Goal: Transaction & Acquisition: Purchase product/service

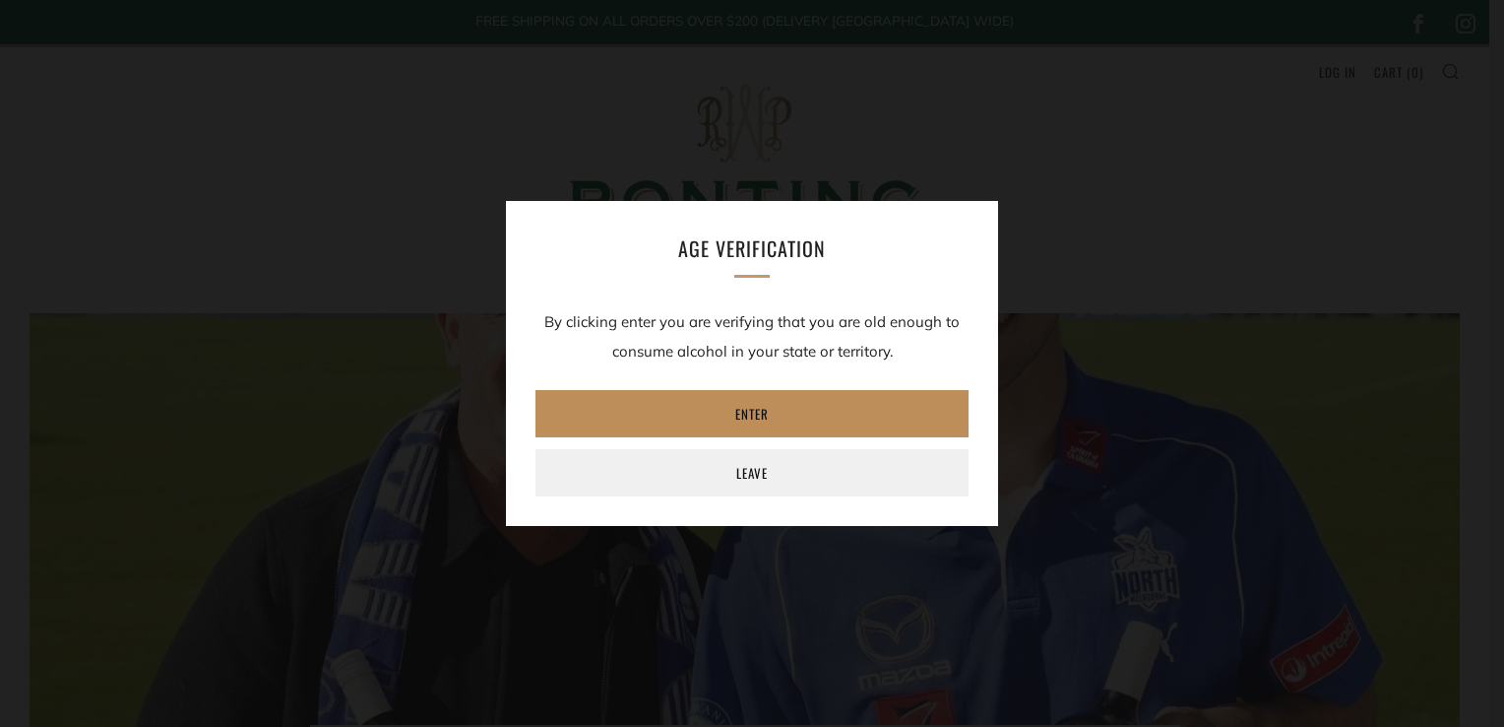
click at [769, 400] on link "Enter" at bounding box center [752, 413] width 433 height 47
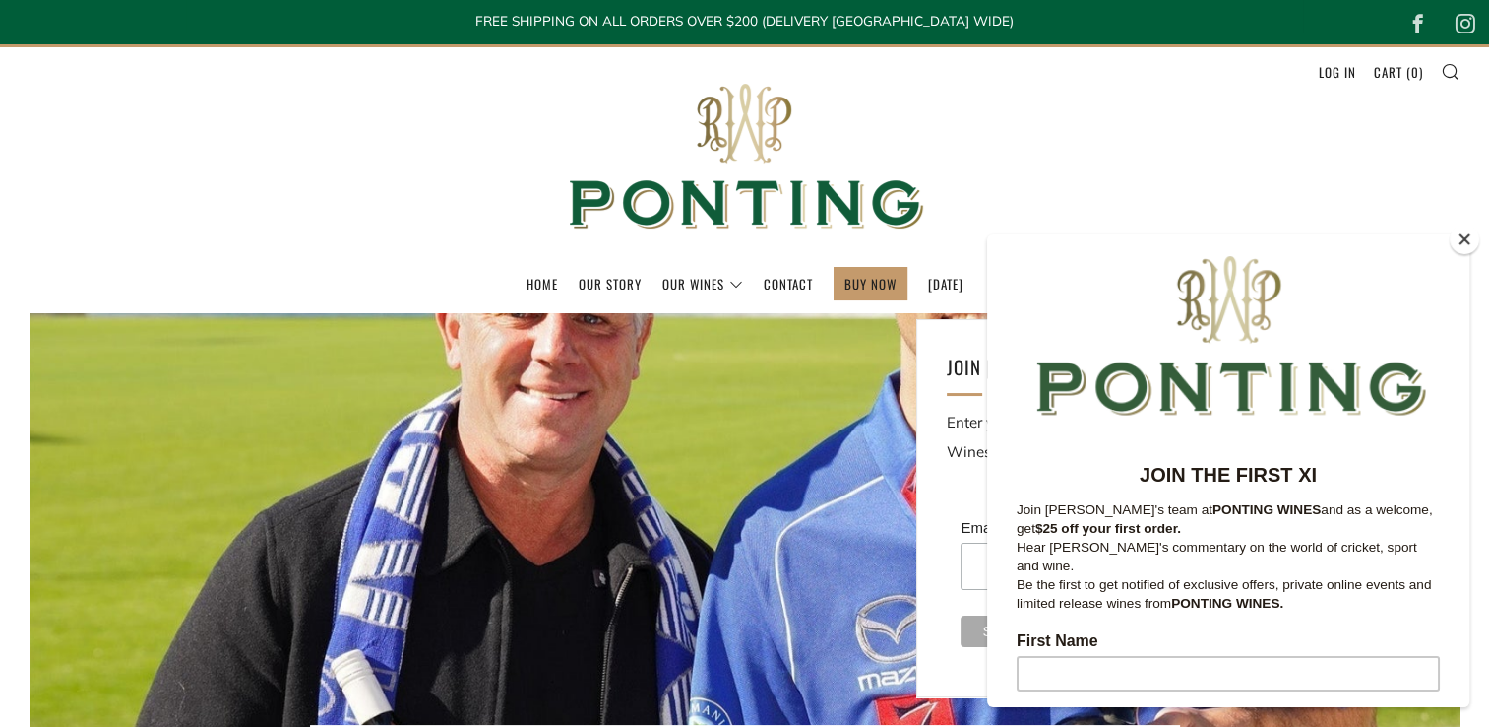
click at [1350, 338] on div at bounding box center [1228, 332] width 482 height 197
click at [1462, 239] on button "Close" at bounding box center [1465, 239] width 30 height 30
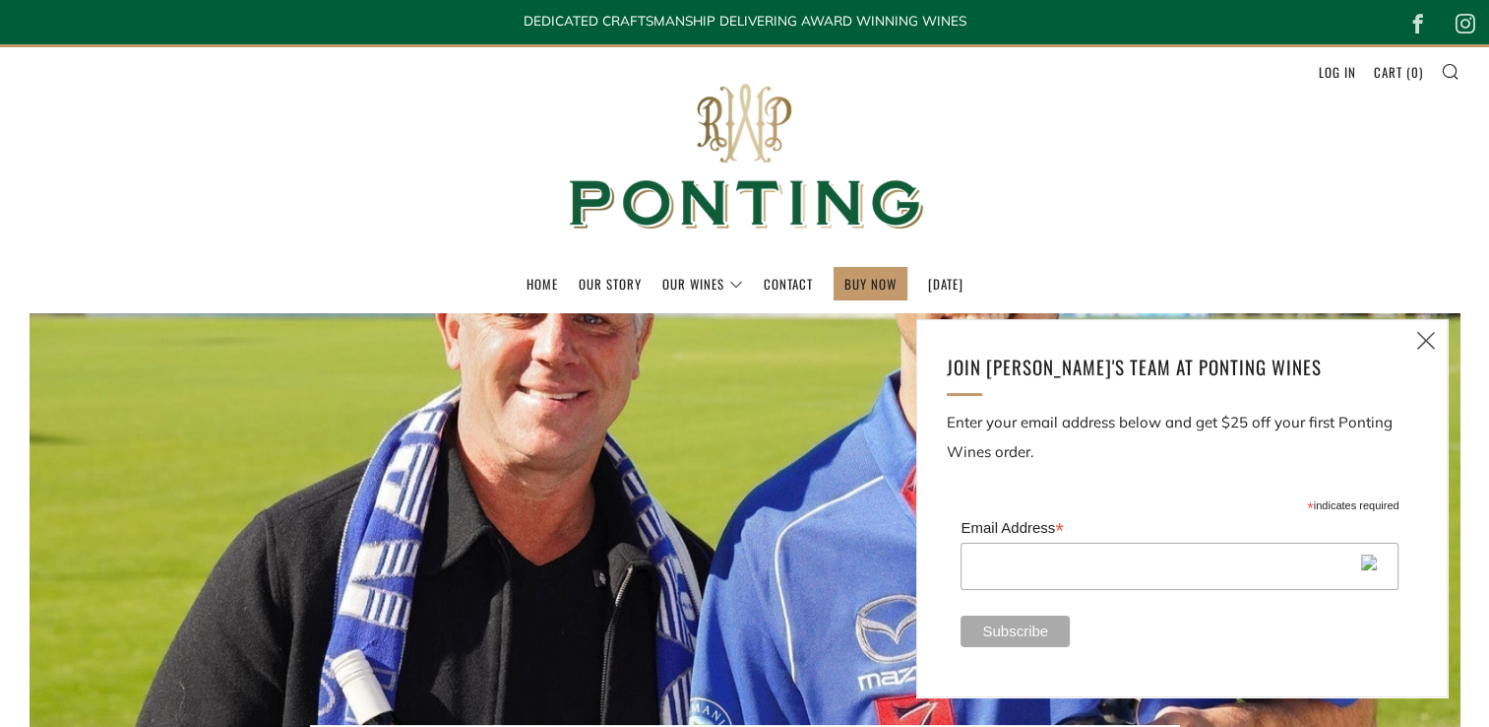
click at [1429, 342] on icon at bounding box center [1427, 340] width 24 height 25
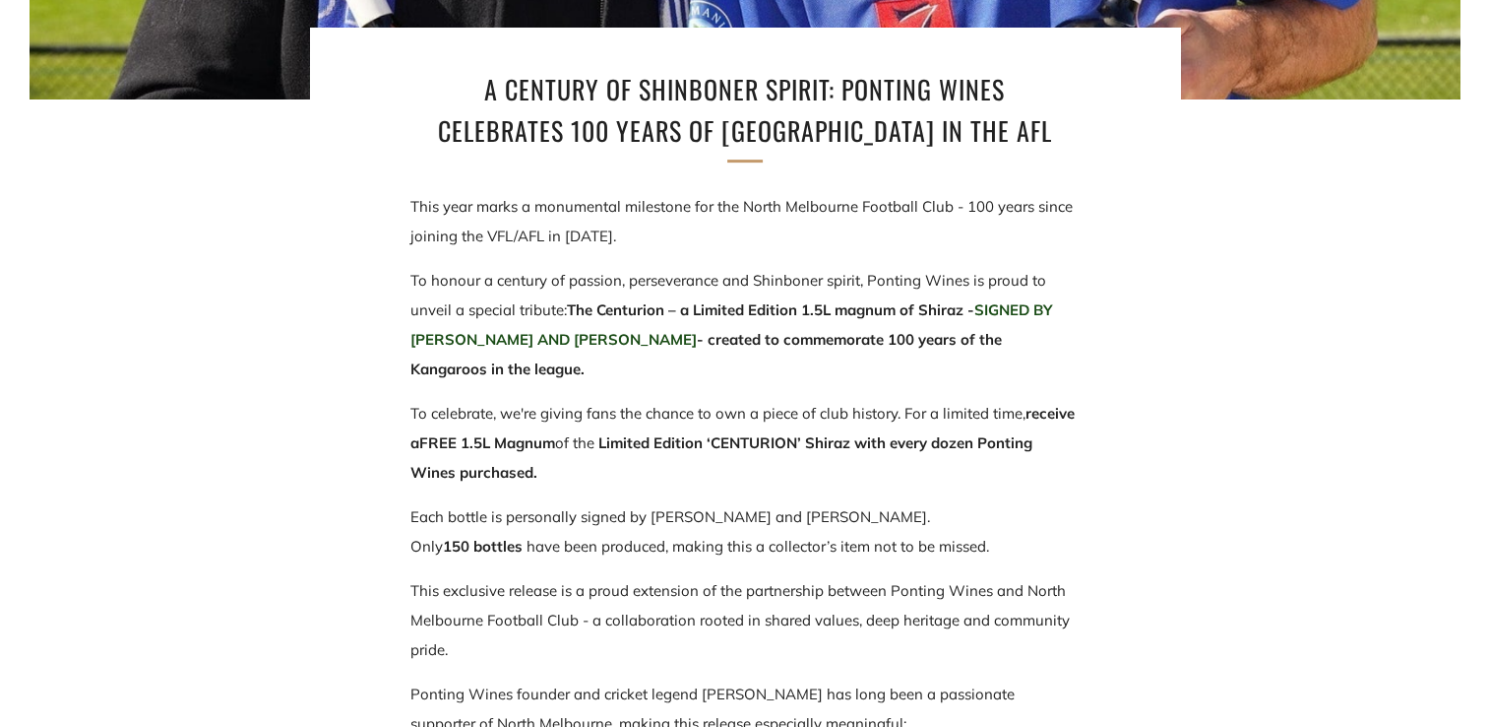
scroll to position [788, 0]
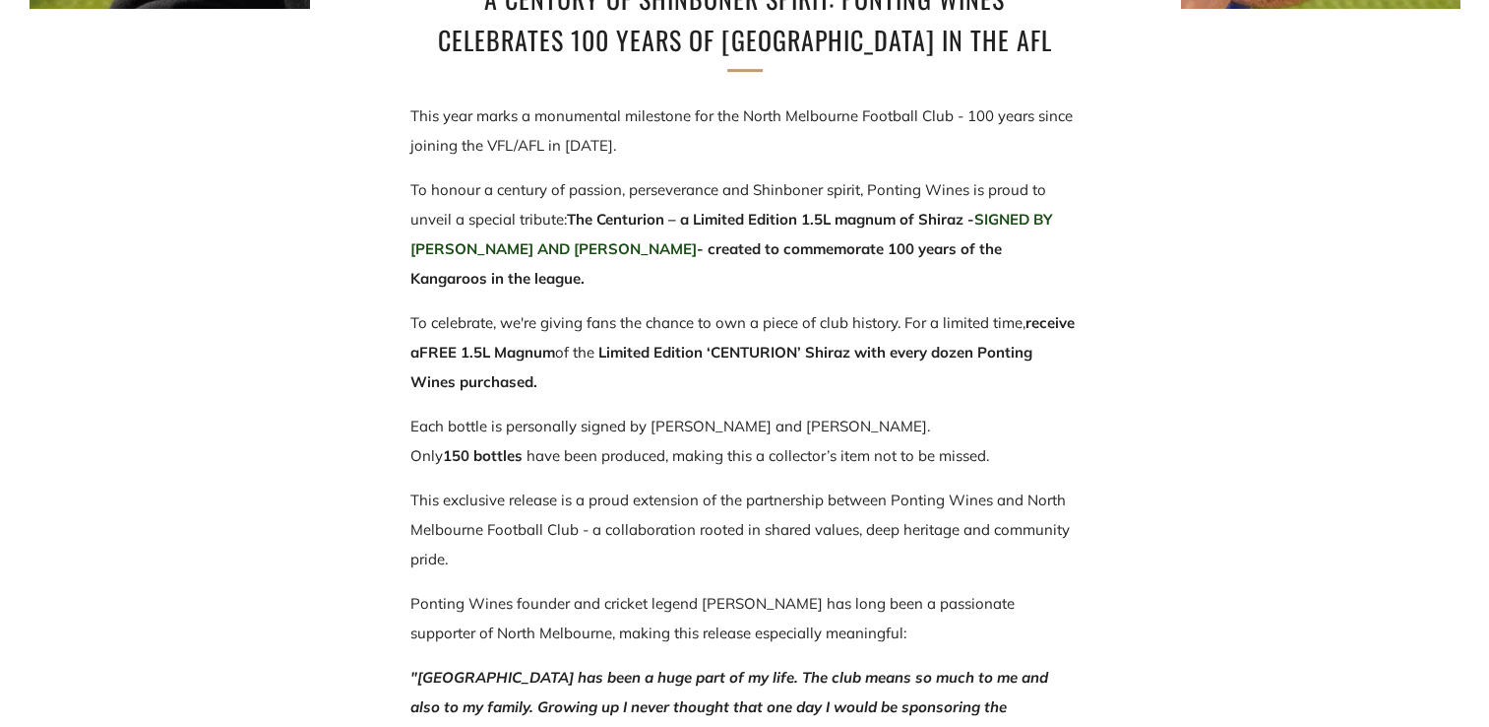
click at [752, 350] on strong "CENTURION’ Shiraz with every dozen Ponting Wines purchased." at bounding box center [722, 367] width 622 height 48
copy strong "CENTURION"
click at [318, 355] on section "A Century of Shinboner Spirit: Ponting Wines Celebrates 100 Years of North Melb…" at bounding box center [744, 384] width 1489 height 1719
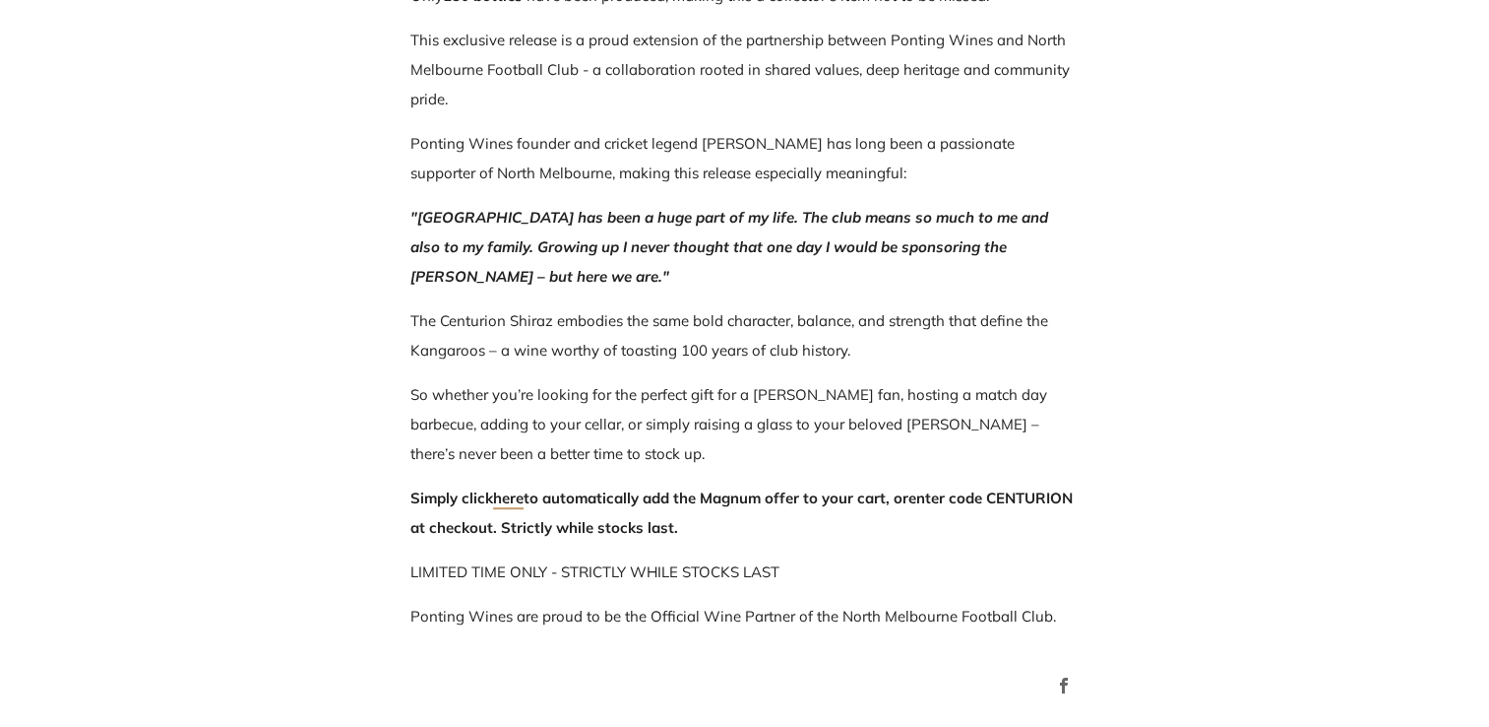
scroll to position [1280, 0]
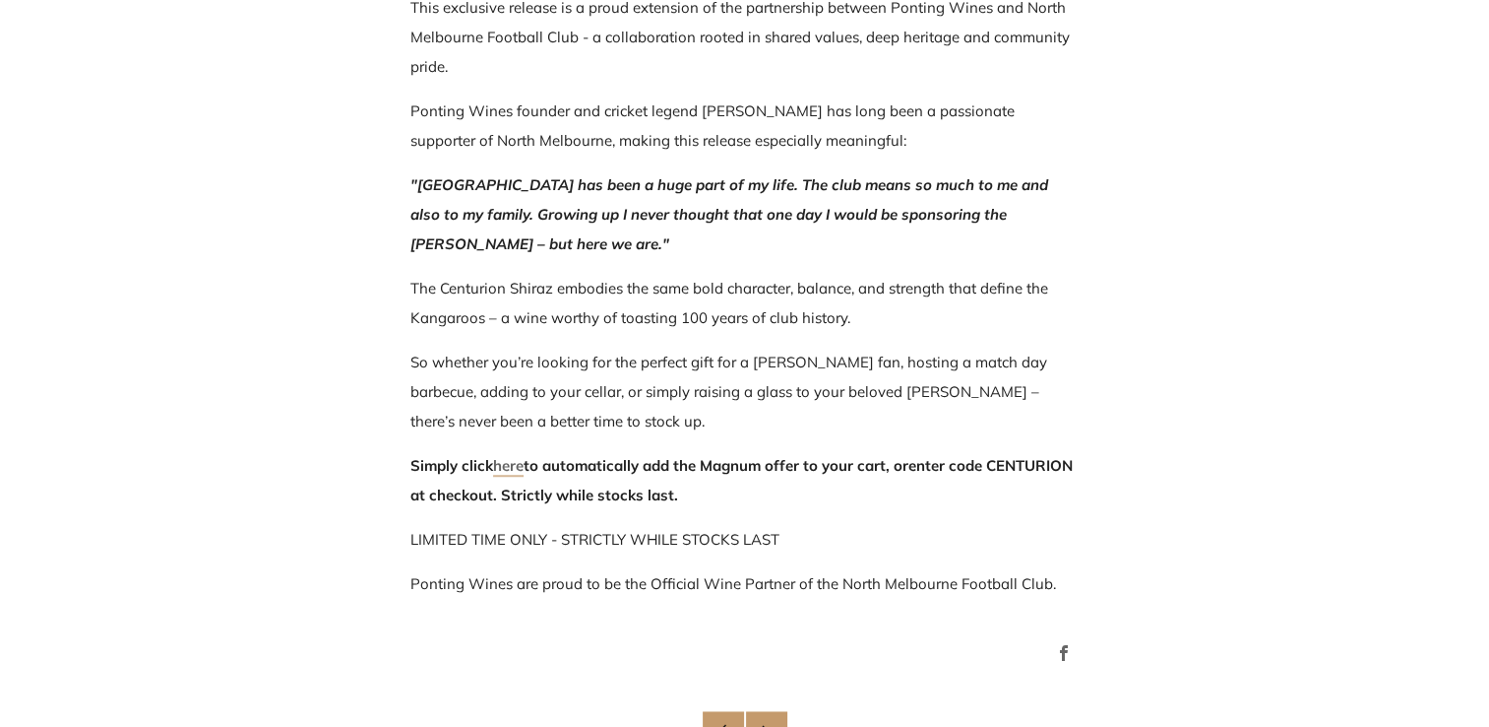
click at [507, 469] on link "here" at bounding box center [508, 466] width 31 height 21
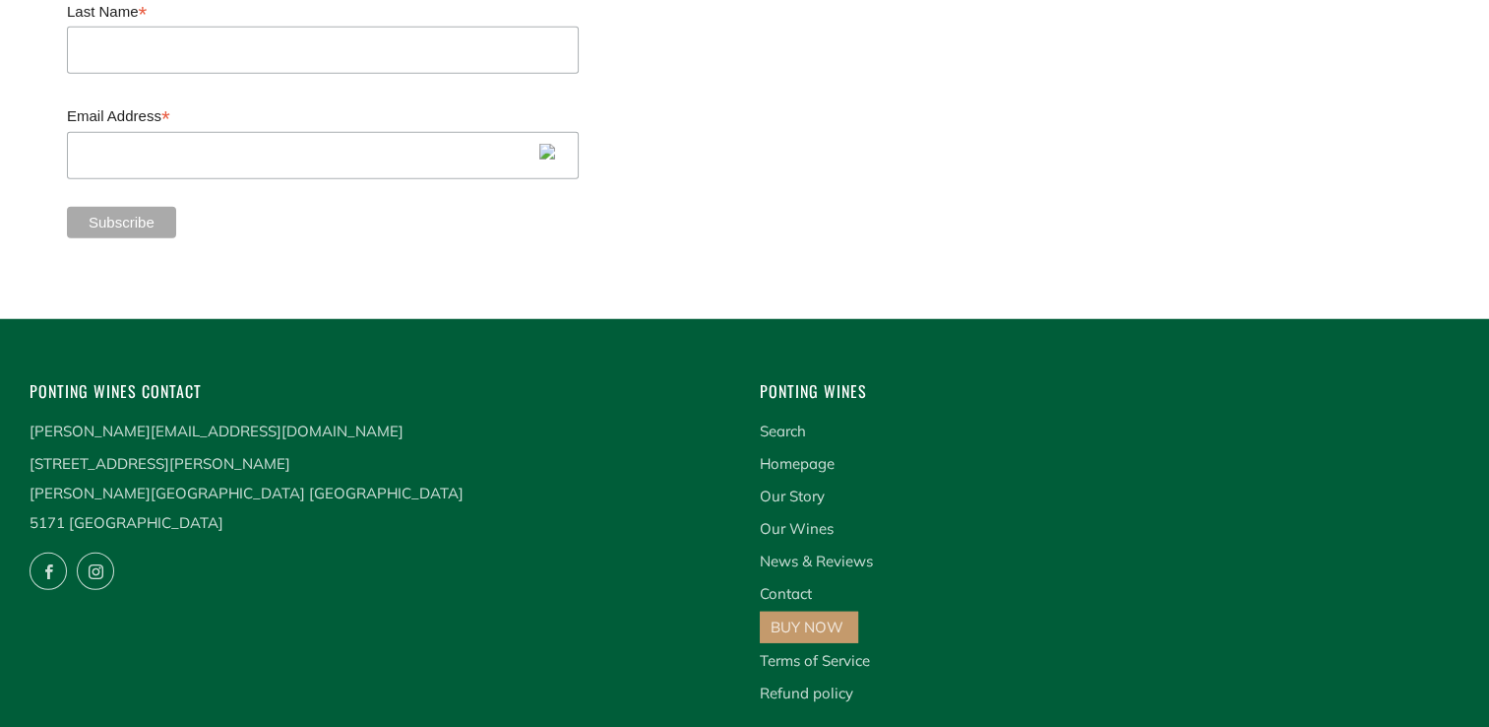
scroll to position [5218, 0]
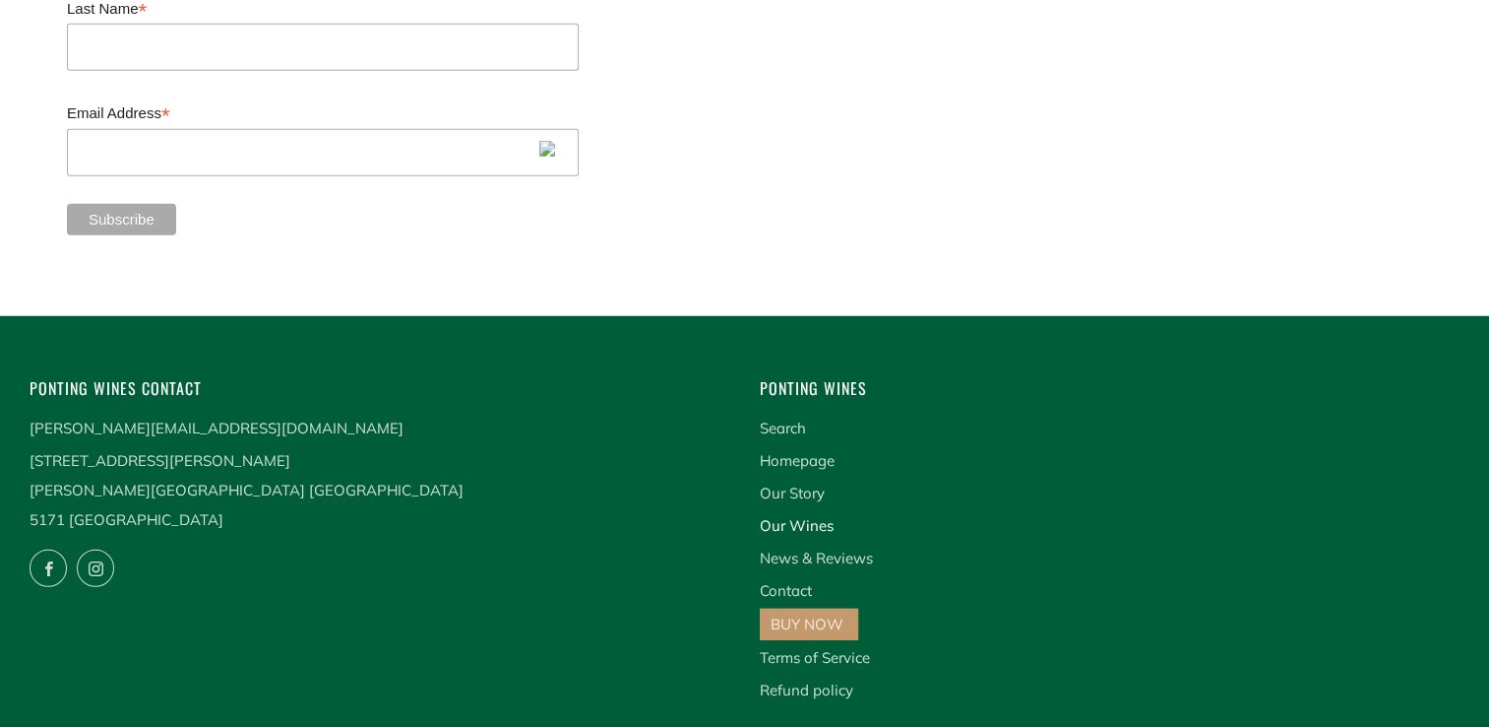
click at [808, 516] on link "Our Wines" at bounding box center [797, 525] width 74 height 19
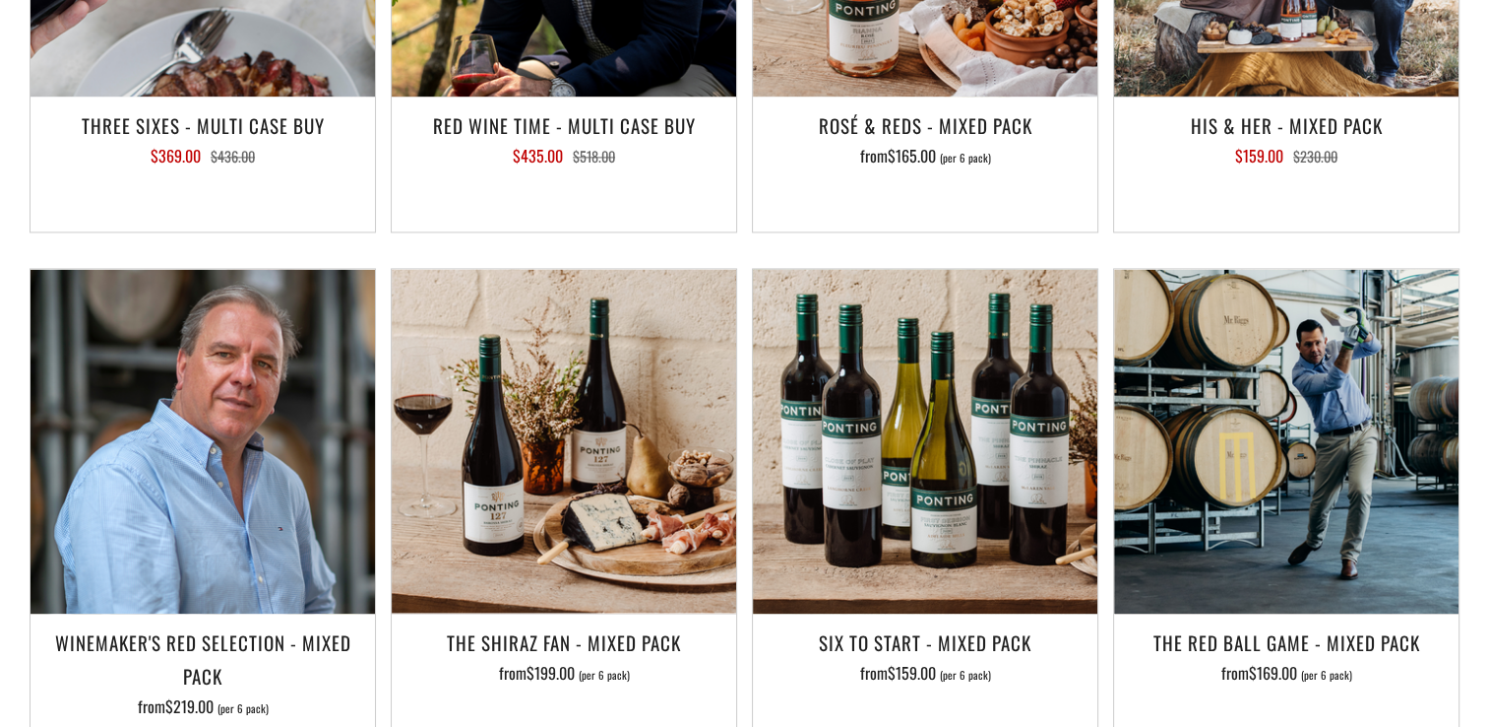
scroll to position [2953, 0]
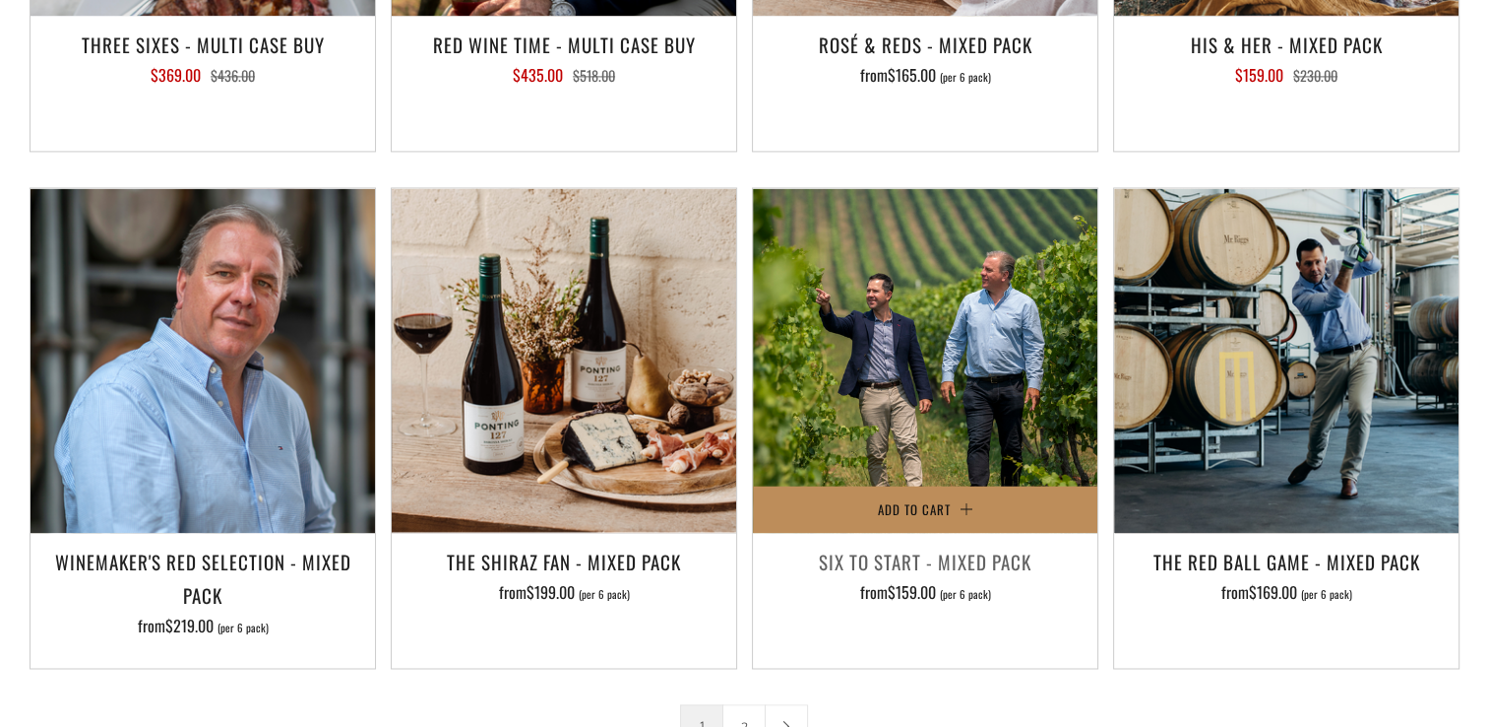
click at [918, 485] on button "Add to Cart" at bounding box center [925, 508] width 345 height 47
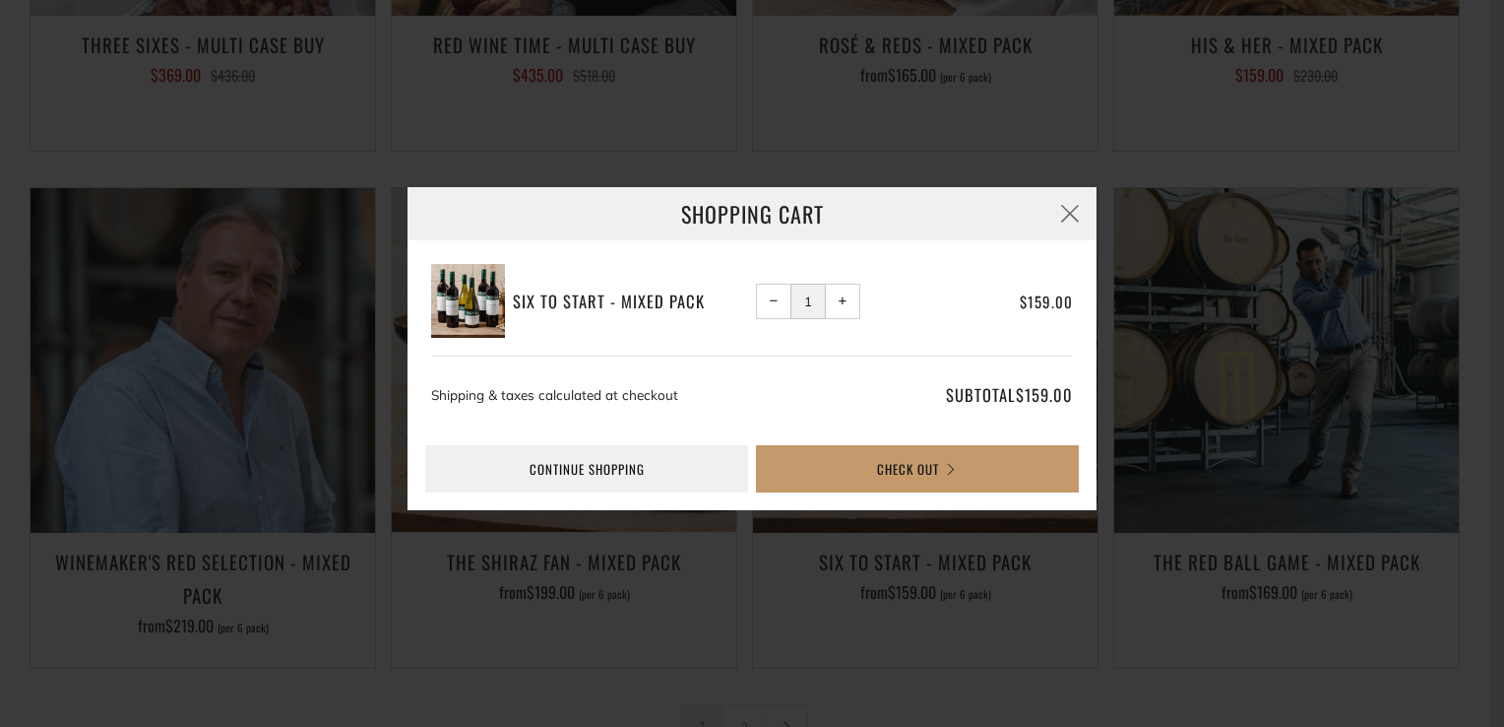
click at [843, 301] on span "+" at bounding box center [843, 300] width 9 height 9
click at [1071, 219] on button "button" at bounding box center [1070, 213] width 53 height 53
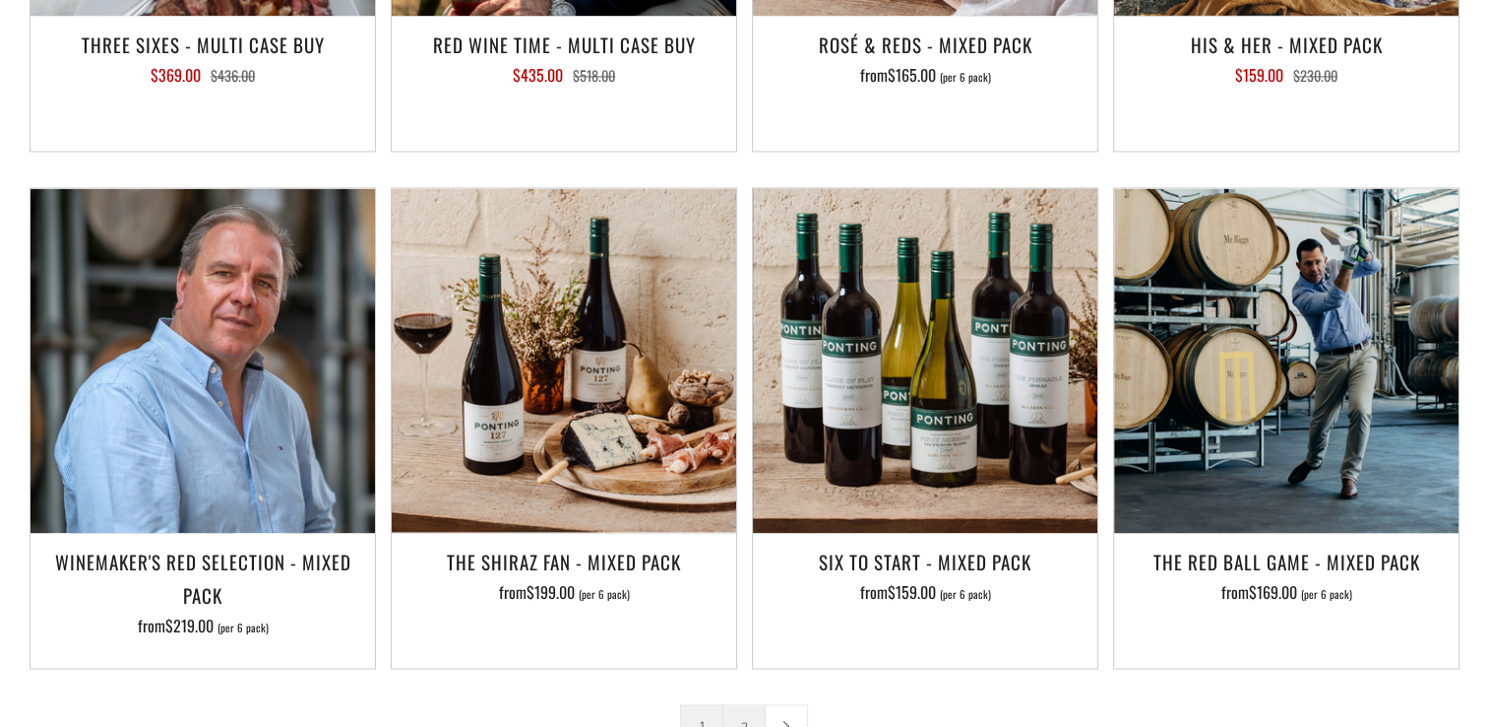
click at [759, 705] on link "2" at bounding box center [744, 725] width 41 height 41
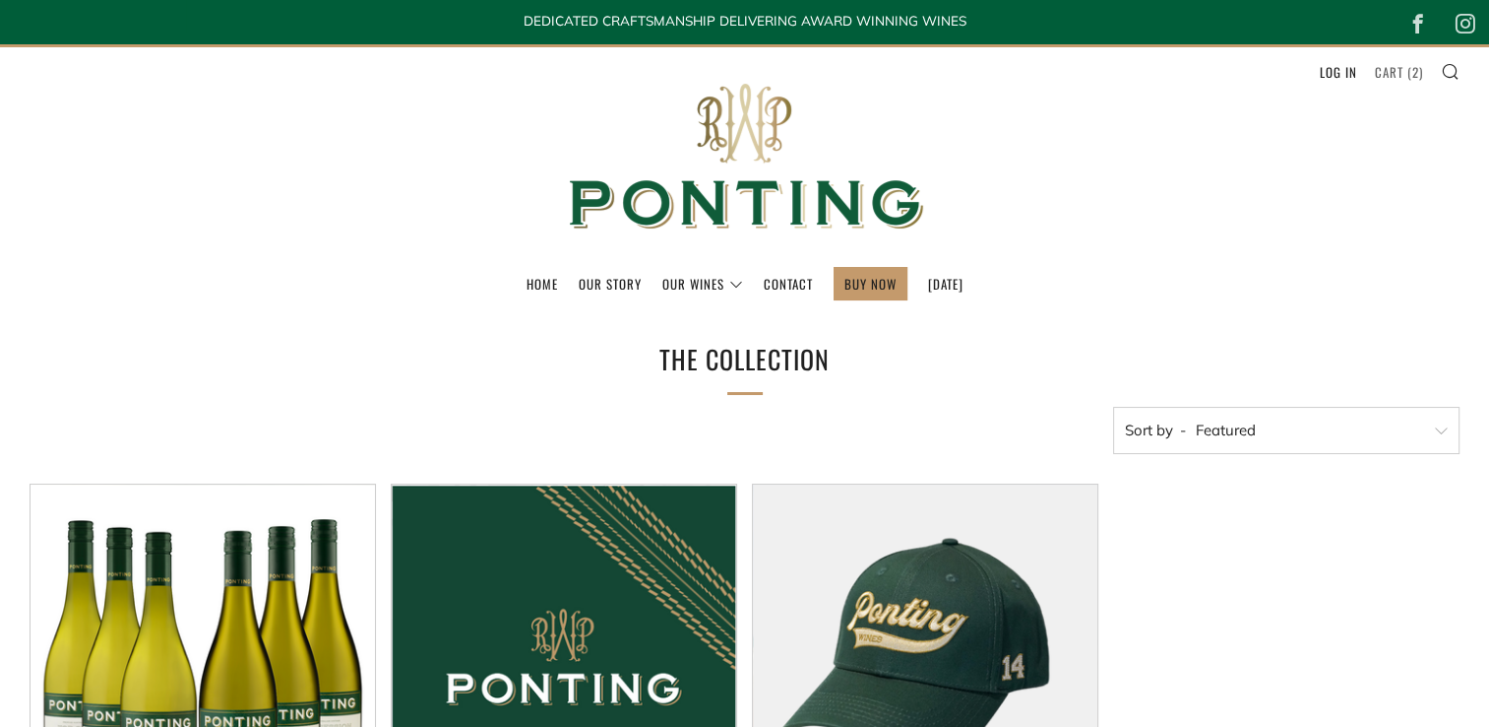
click at [1402, 78] on link "Cart ( 2 )" at bounding box center [1399, 72] width 48 height 32
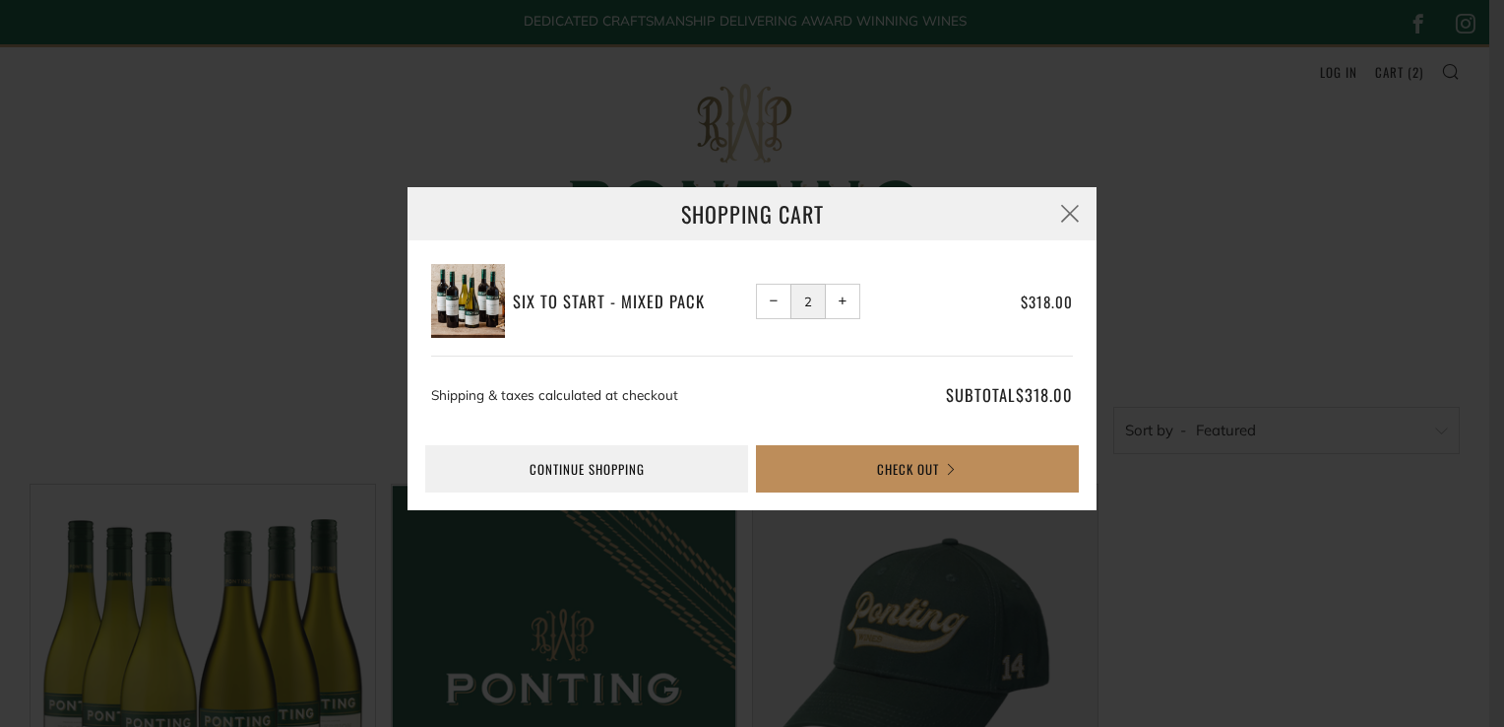
click at [852, 471] on button "Check Out" at bounding box center [917, 468] width 323 height 47
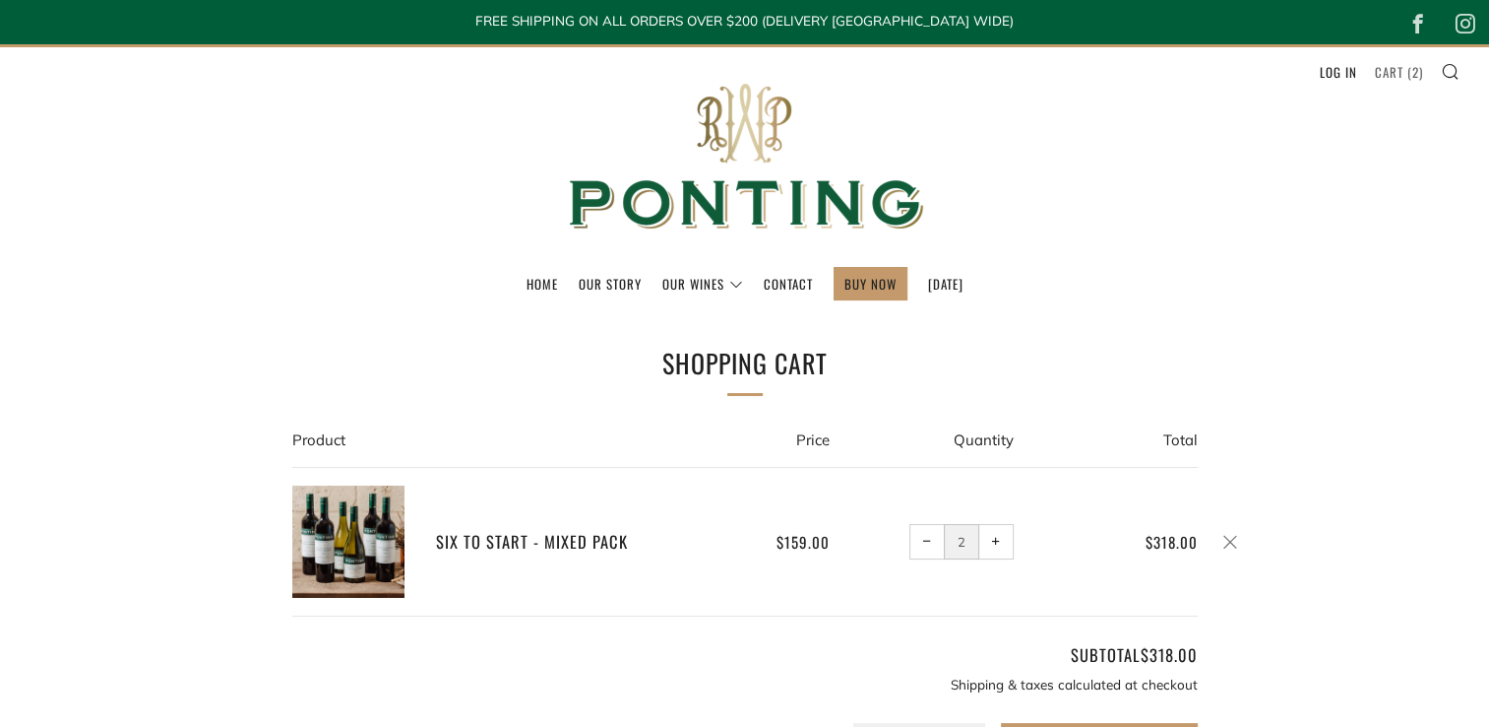
click at [1390, 77] on link "Cart ( 2 )" at bounding box center [1399, 72] width 48 height 32
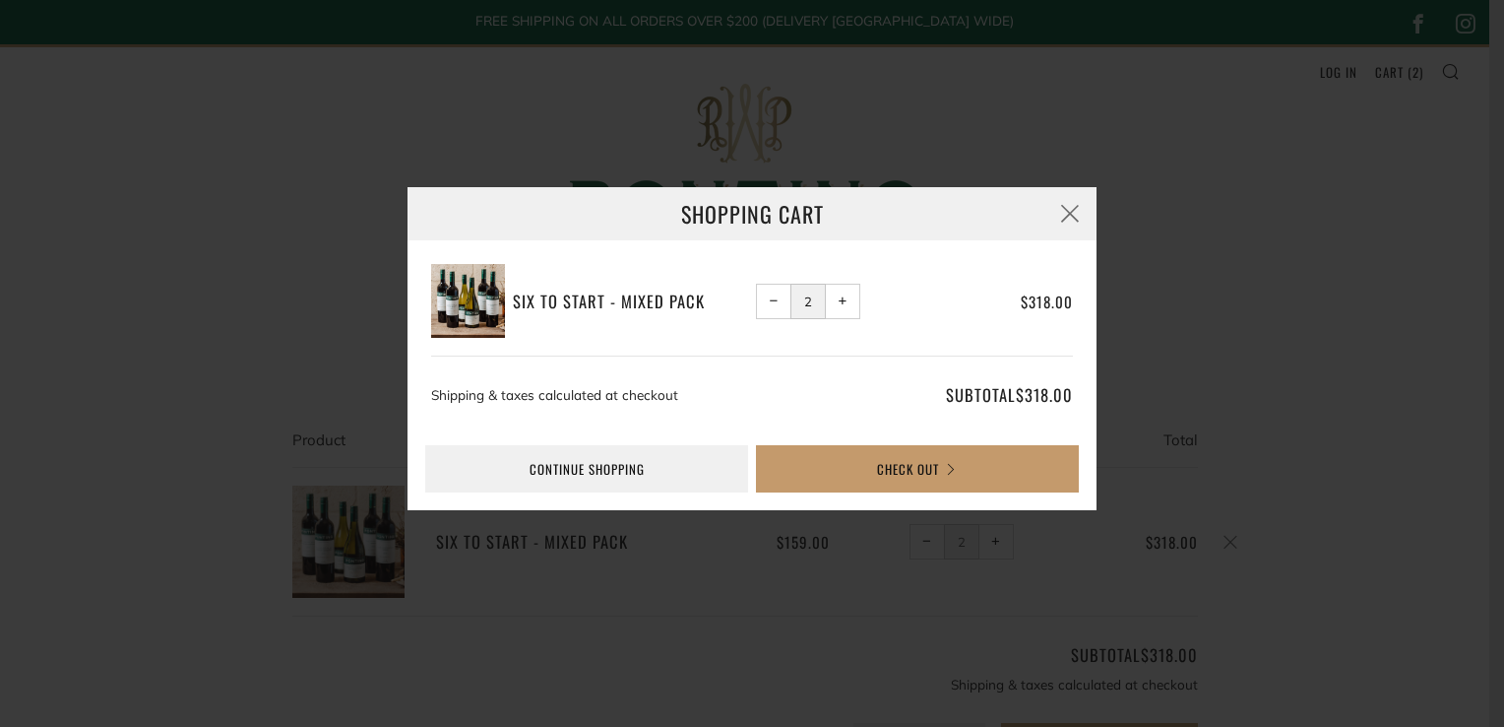
click at [774, 296] on span "−" at bounding box center [774, 300] width 9 height 9
click at [933, 466] on button "Check Out" at bounding box center [917, 468] width 323 height 47
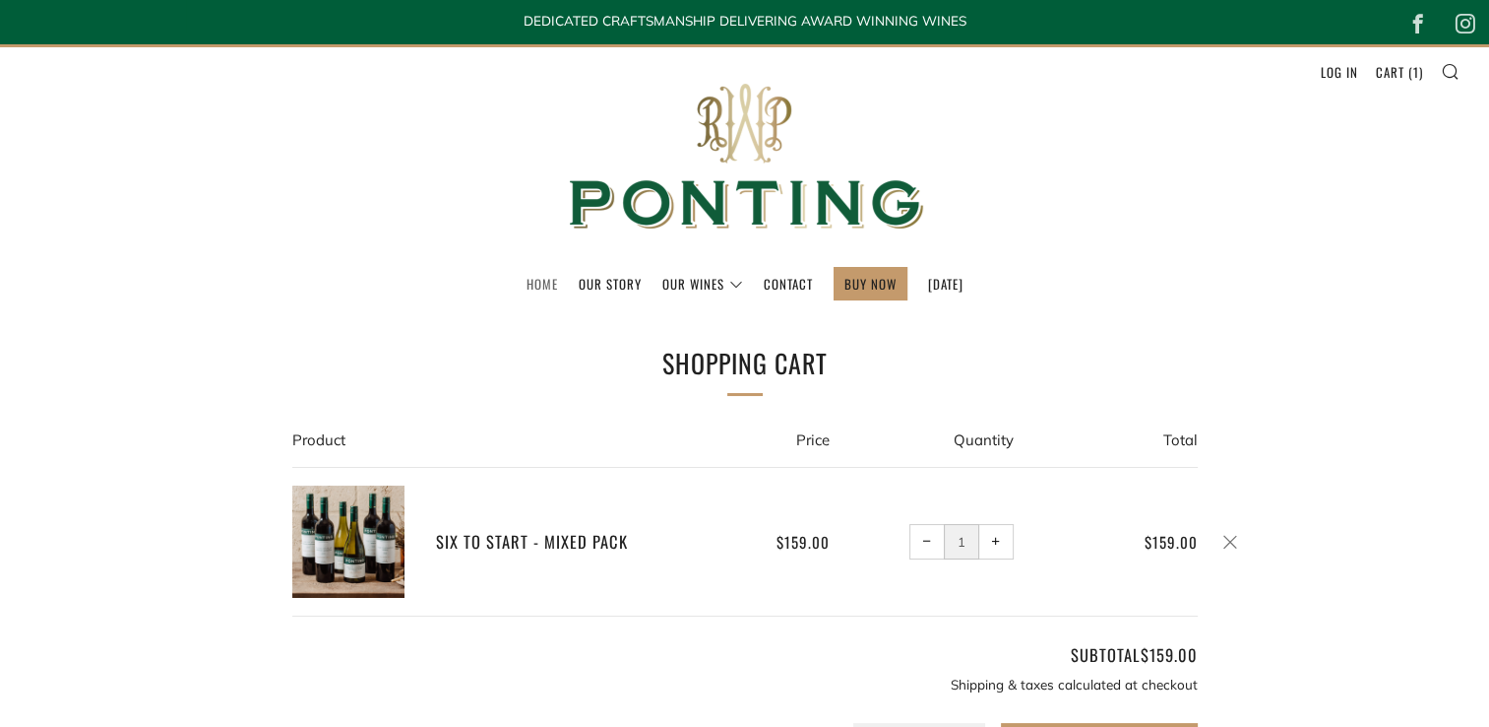
click at [527, 280] on link "Home" at bounding box center [543, 284] width 32 height 32
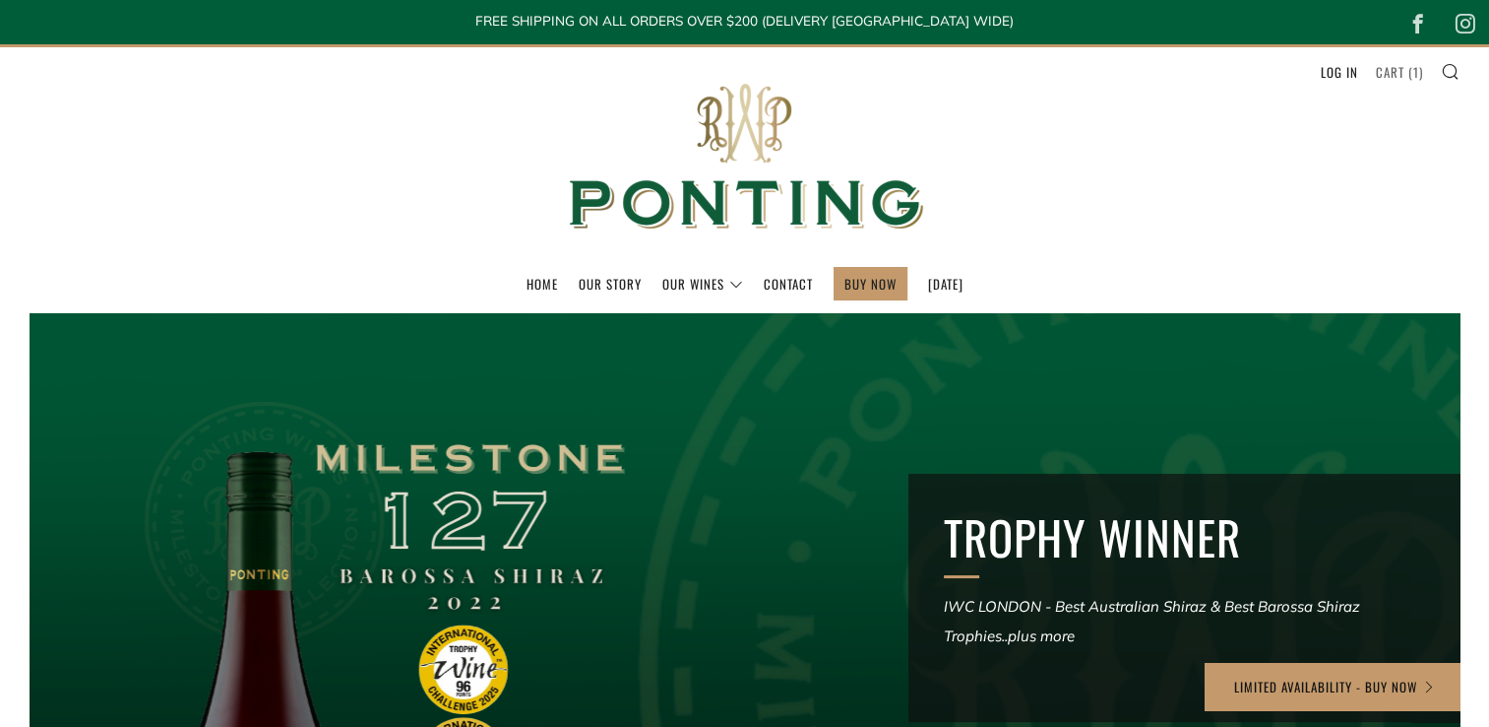
click at [1405, 74] on link "Cart ( 1 )" at bounding box center [1399, 72] width 47 height 32
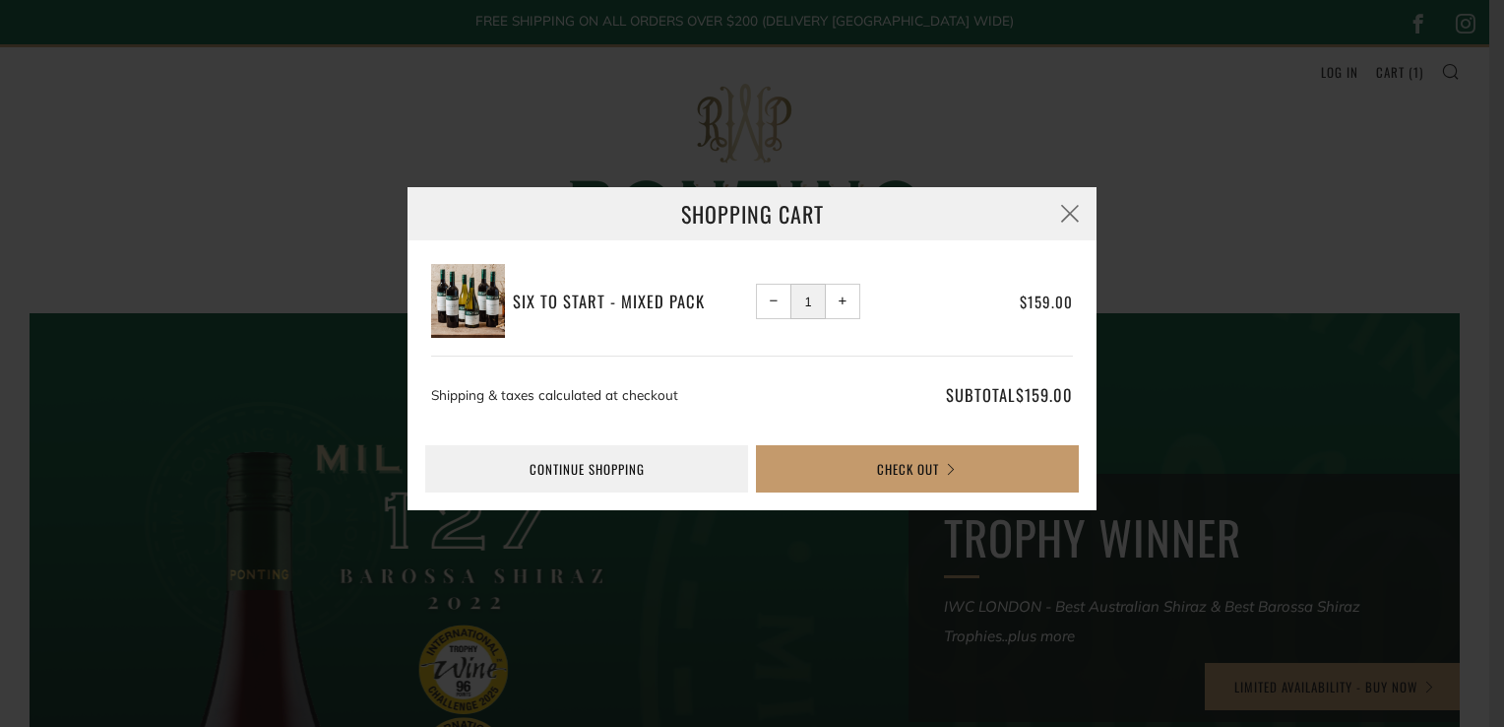
click at [840, 299] on span "+" at bounding box center [843, 300] width 9 height 9
click at [638, 471] on link "Continue shopping" at bounding box center [586, 468] width 323 height 47
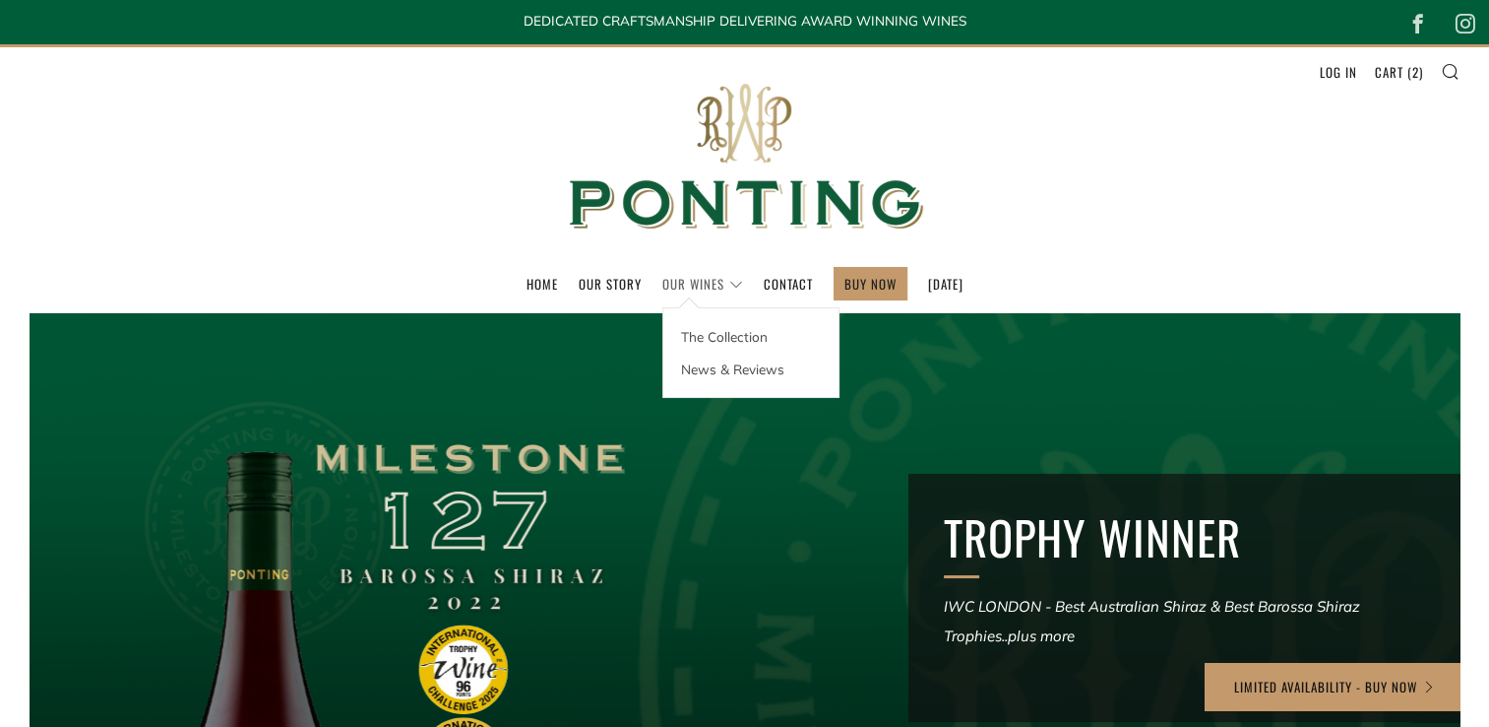
click at [689, 285] on link "Our Wines" at bounding box center [703, 284] width 81 height 32
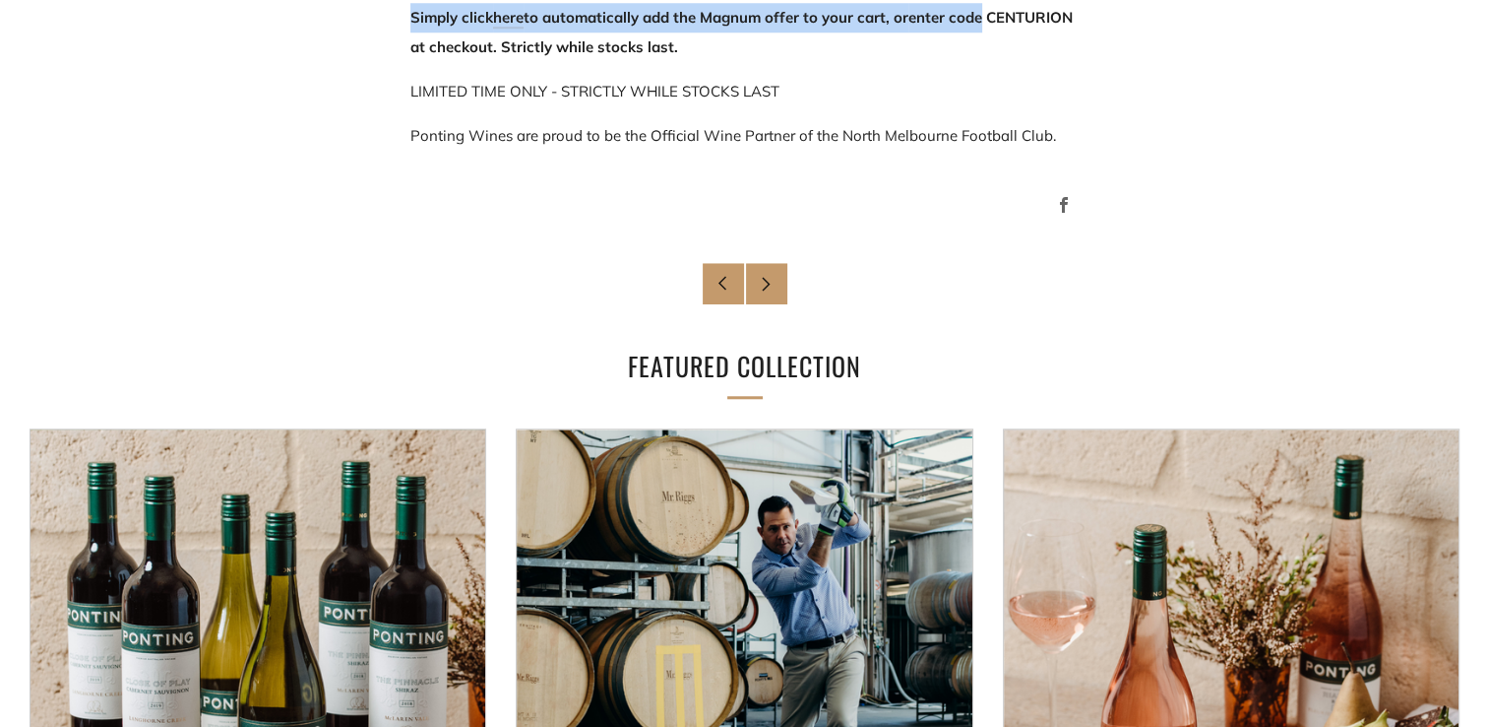
scroll to position [1709, 0]
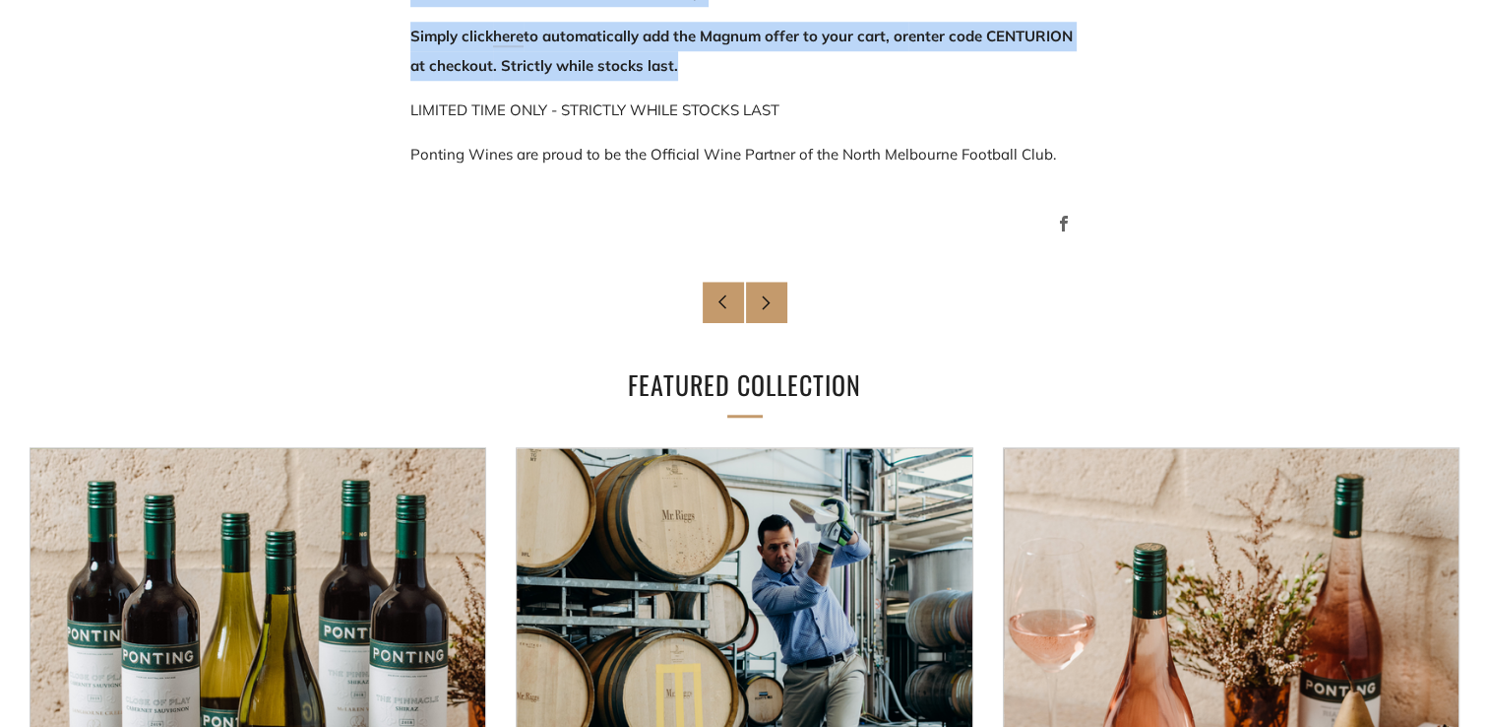
drag, startPoint x: 411, startPoint y: 124, endPoint x: 1101, endPoint y: 73, distance: 692.0
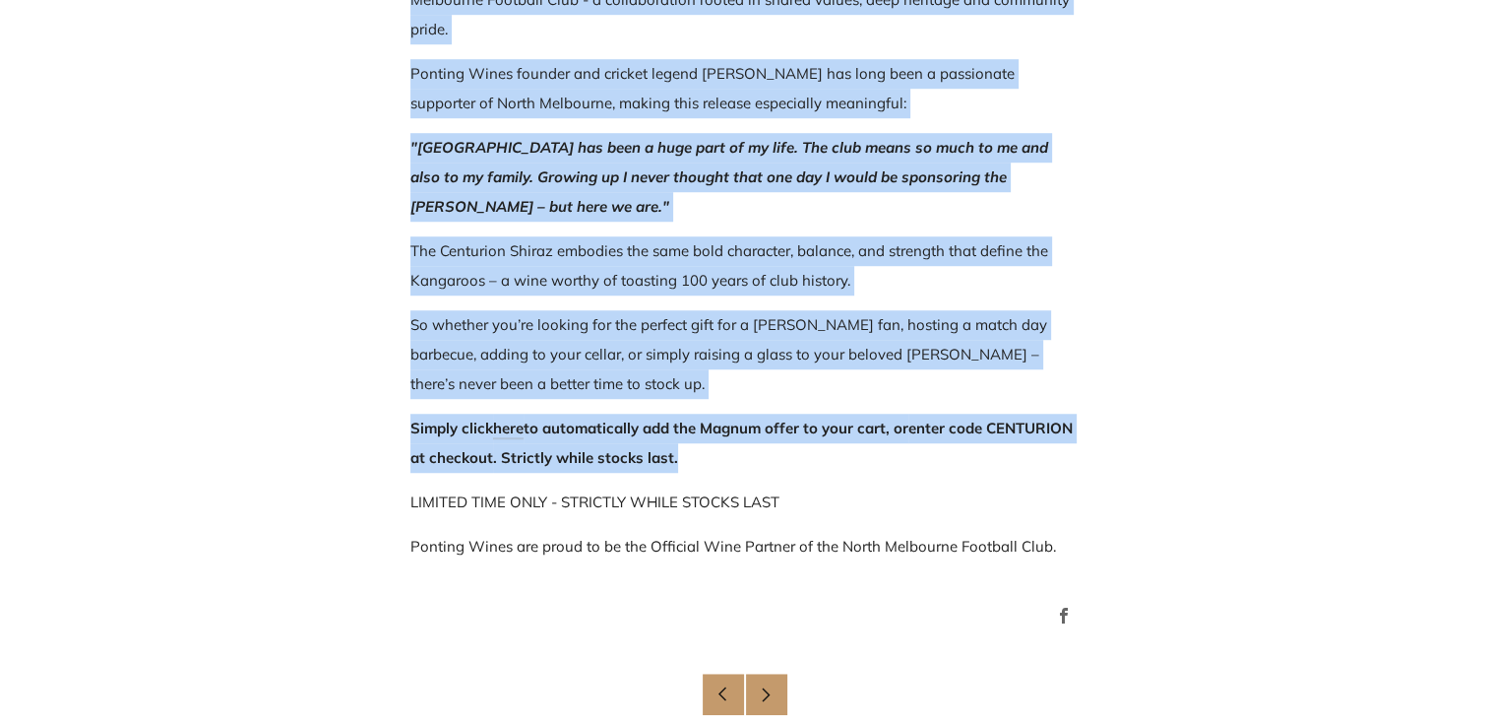
scroll to position [1315, 0]
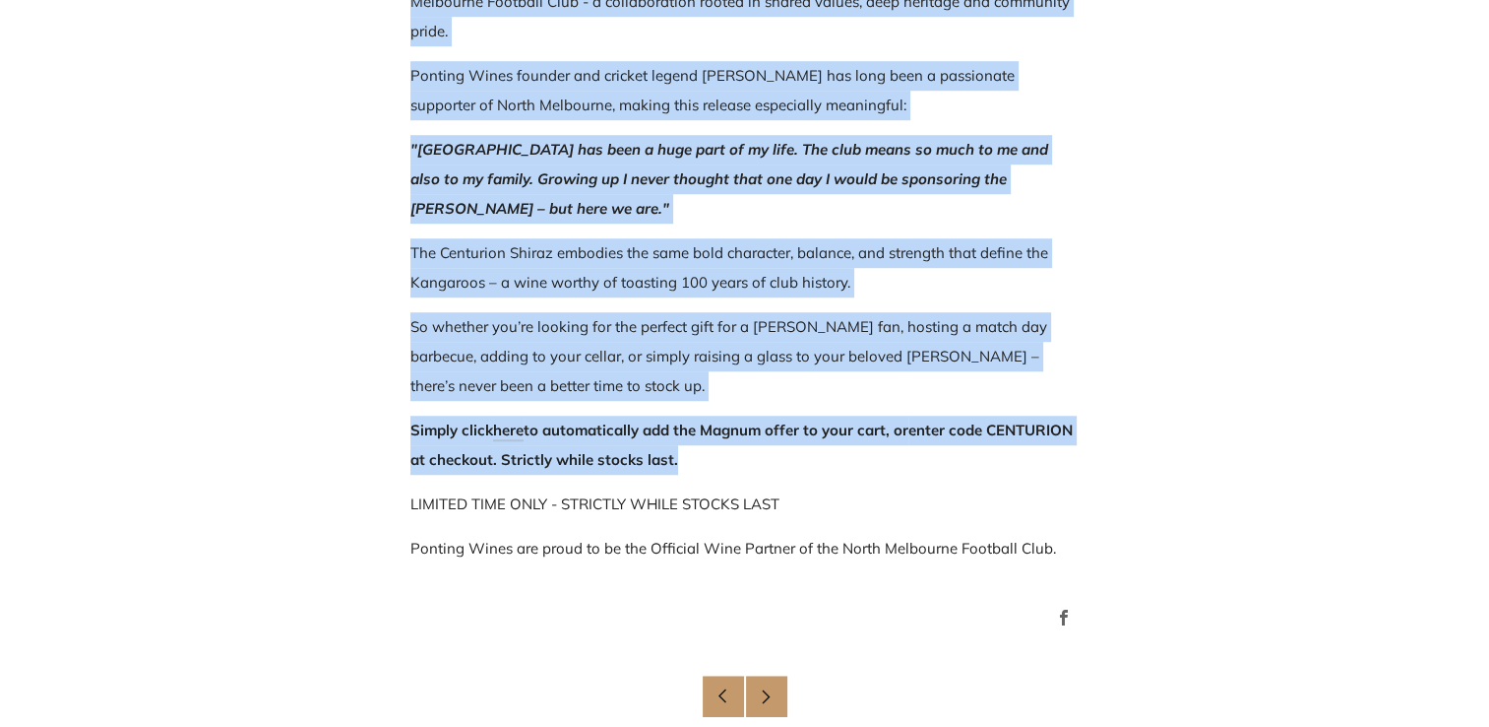
copy div "To celebrate, we're giving fans the chance to own a piece of club history. For …"
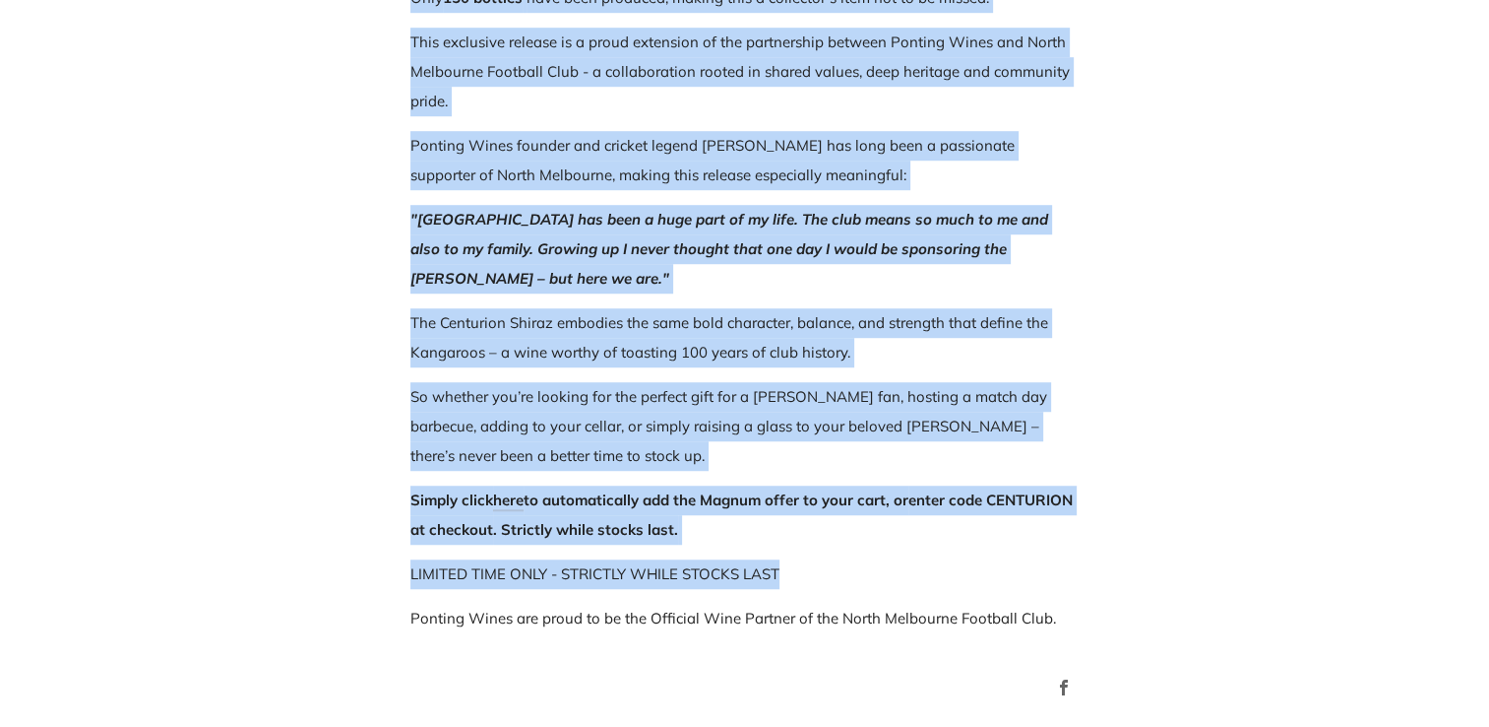
scroll to position [1250, 0]
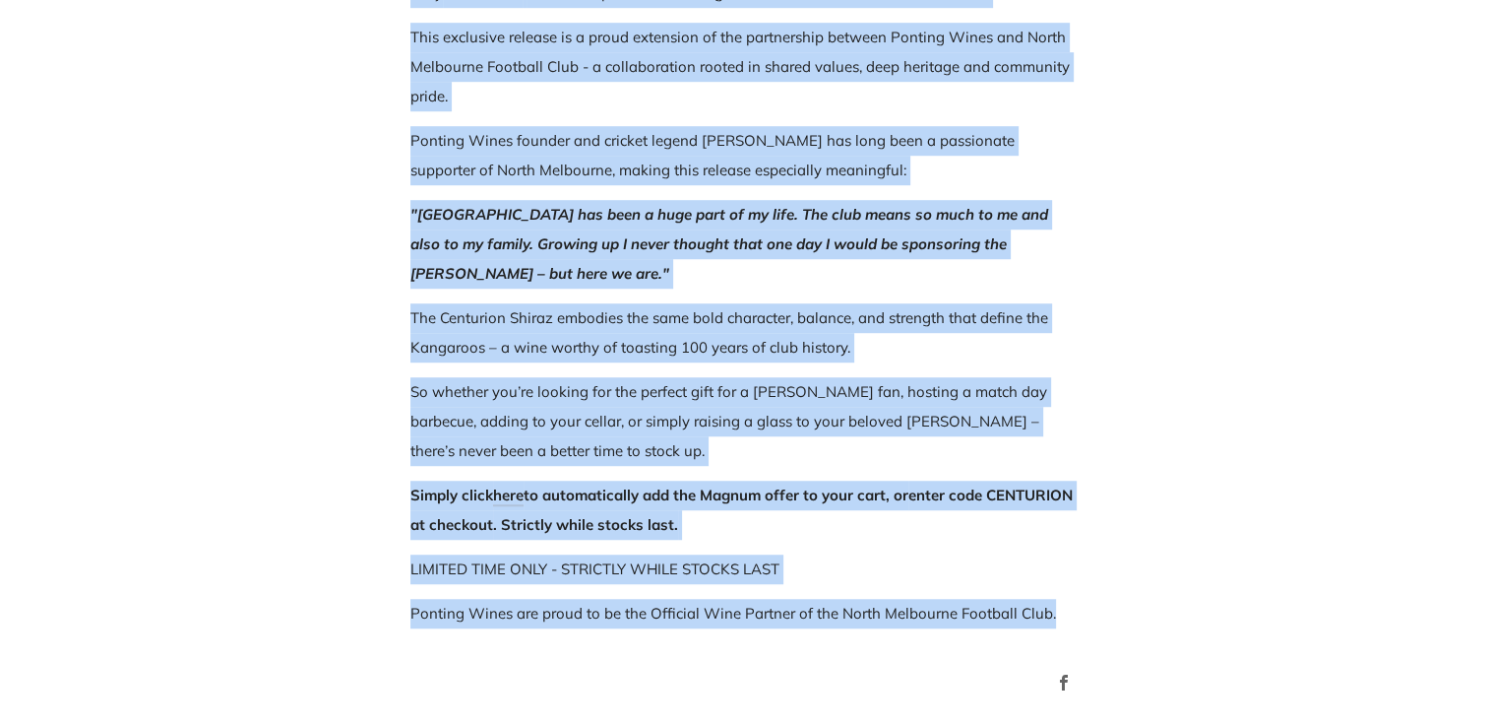
drag, startPoint x: 411, startPoint y: 277, endPoint x: 1052, endPoint y: 607, distance: 722.1
click at [1052, 607] on div "This year marks a monumental milestone for the North Melbourne Football Club - …" at bounding box center [745, 133] width 669 height 989
copy div "This year marks a monumental milestone for the North Melbourne Football Club - …"
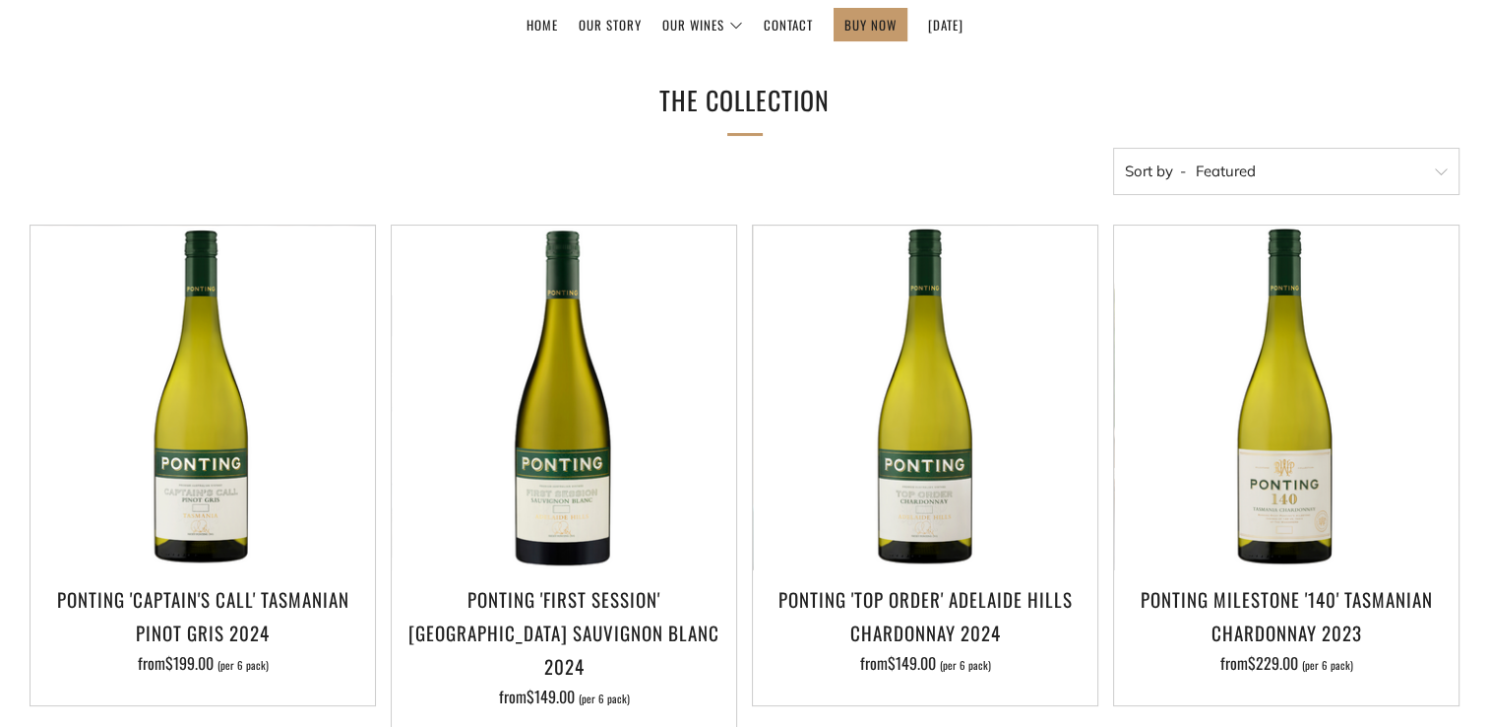
scroll to position [295, 0]
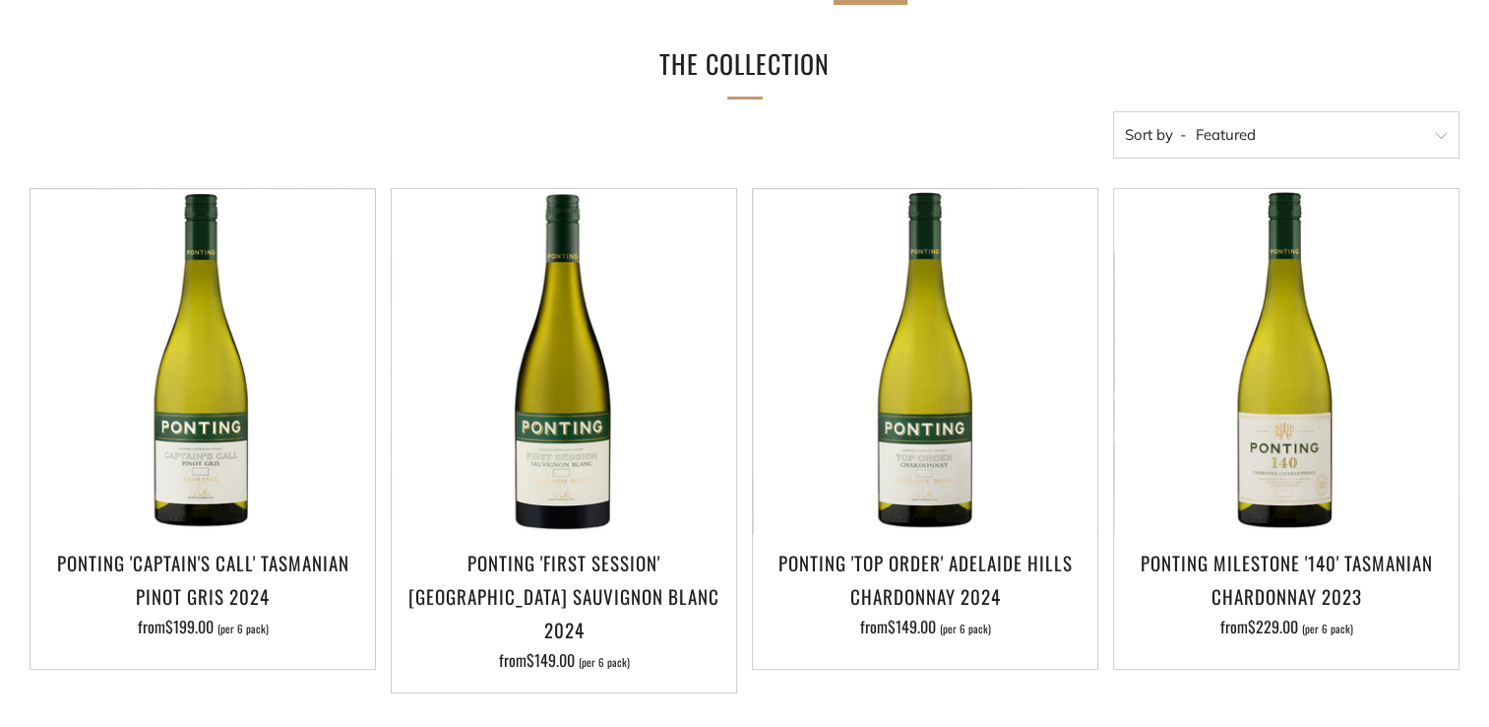
click at [1213, 139] on select "Featured Best Selling Alphabetically, A-Z Alphabetically, Z-A Price, low to hig…" at bounding box center [1286, 134] width 347 height 47
select select "price-ascending"
click at [1113, 111] on select "Featured Best Selling Alphabetically, A-Z Alphabetically, Z-A Price, low to hig…" at bounding box center [1286, 134] width 347 height 47
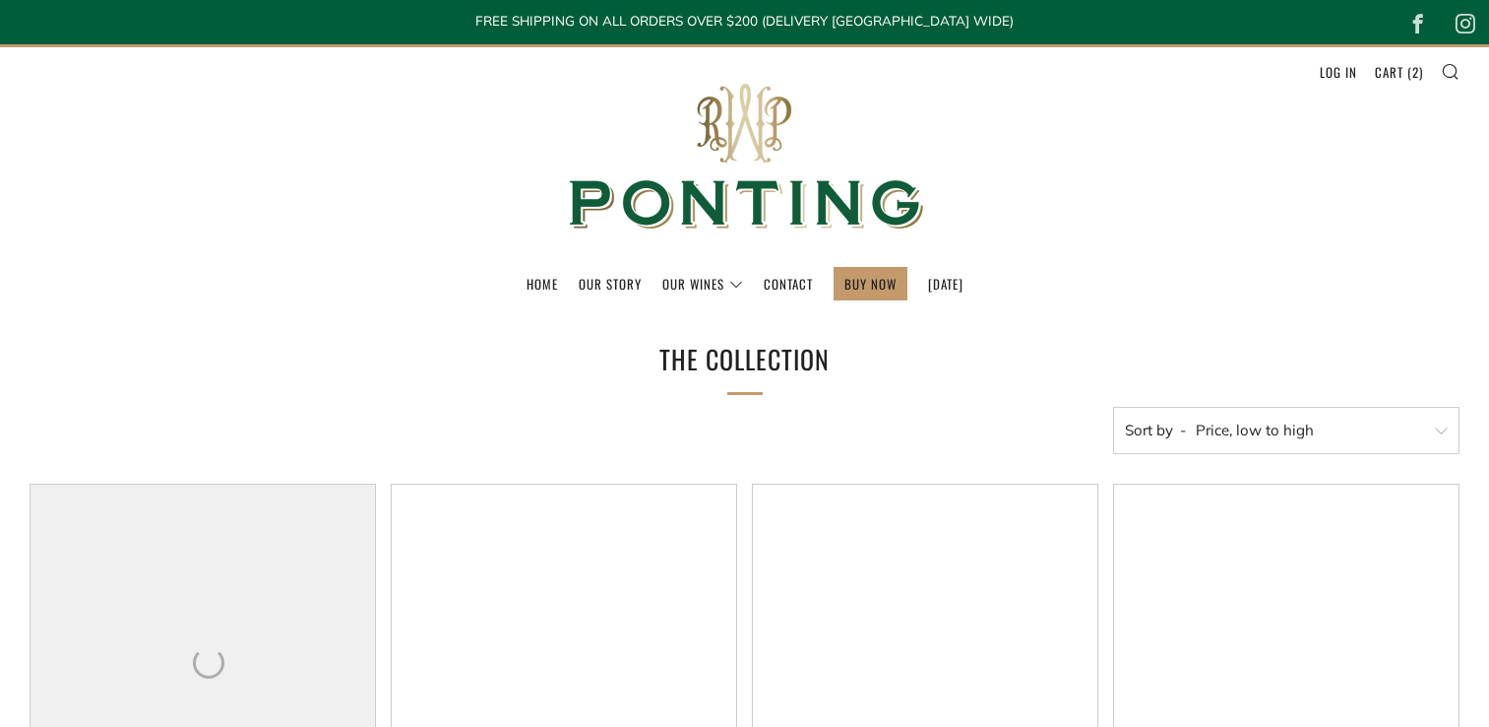
select select "price-ascending"
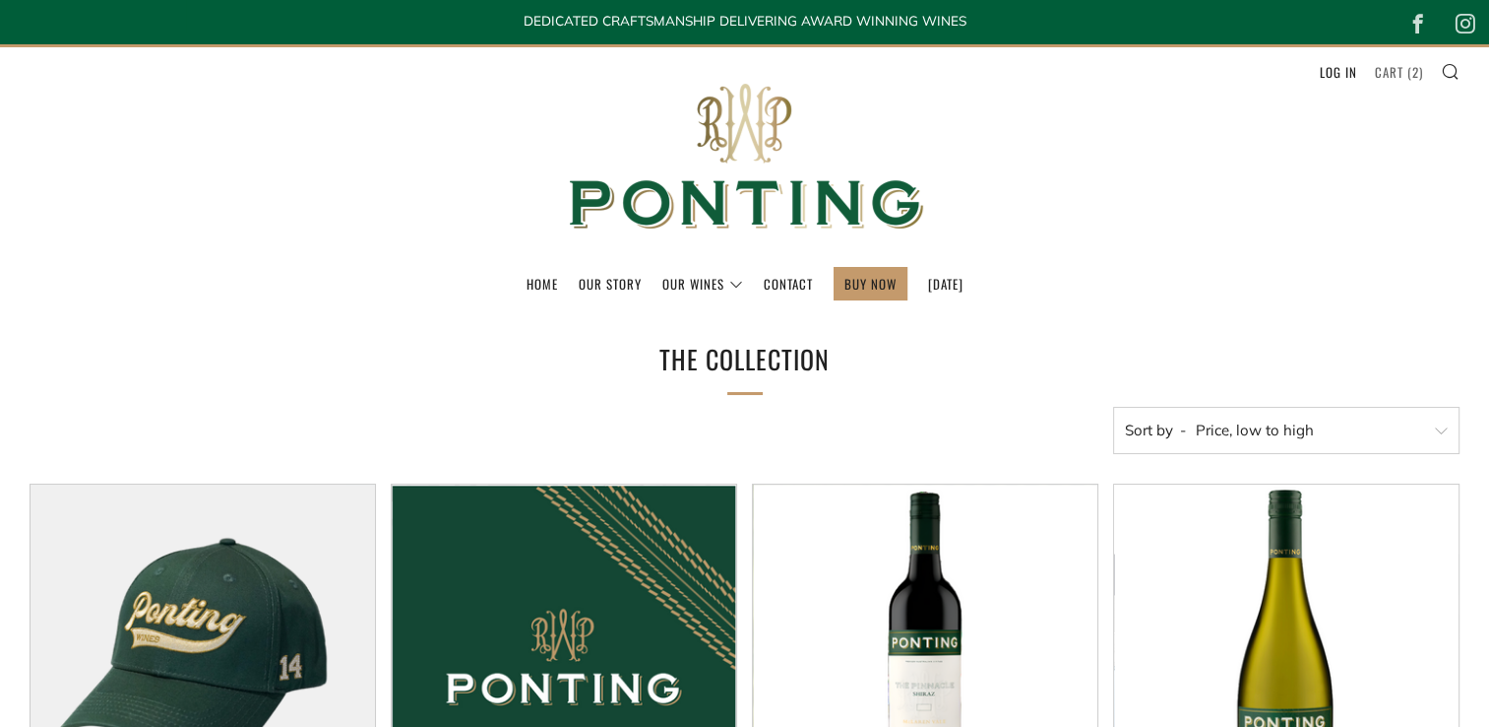
click at [1406, 76] on link "Cart ( 2 )" at bounding box center [1399, 72] width 48 height 32
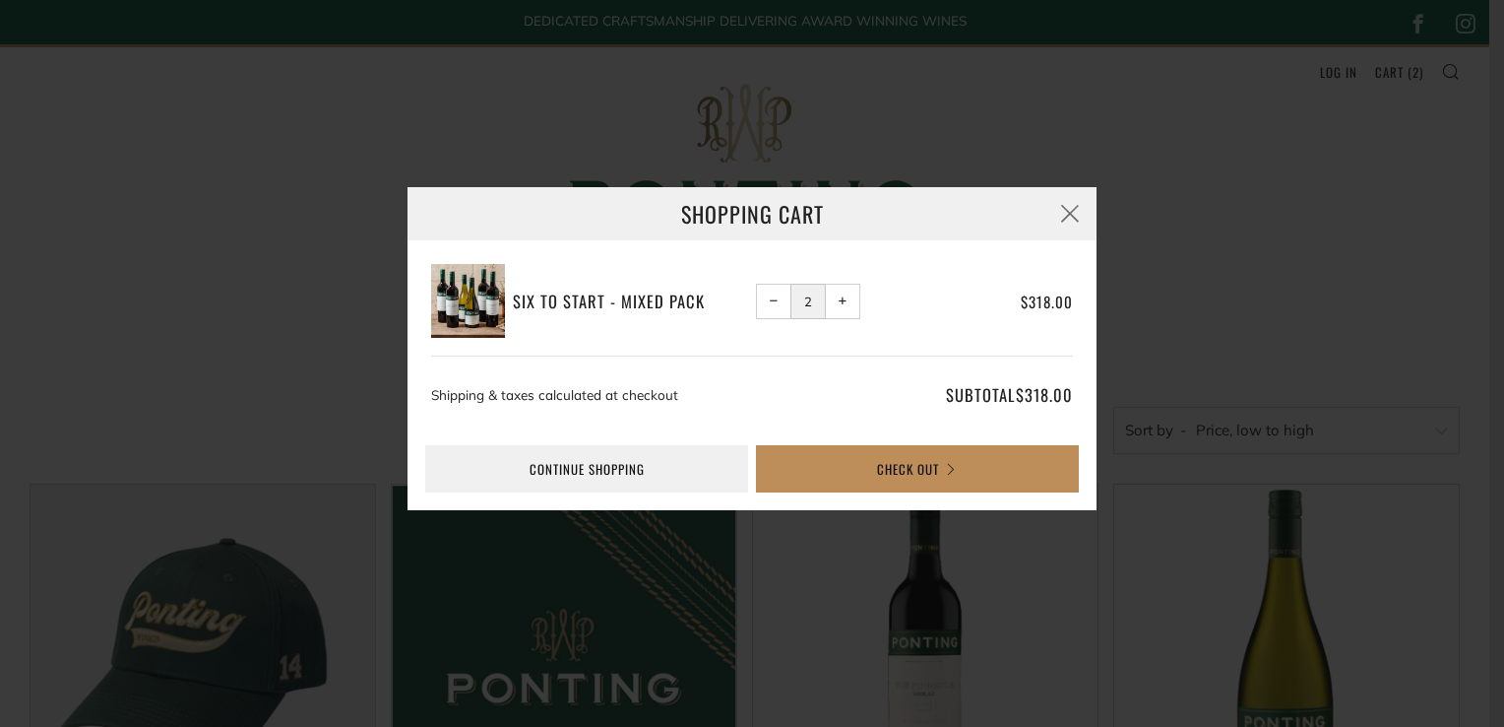
click at [869, 463] on button "Check Out" at bounding box center [917, 468] width 323 height 47
